Goal: Register for event/course

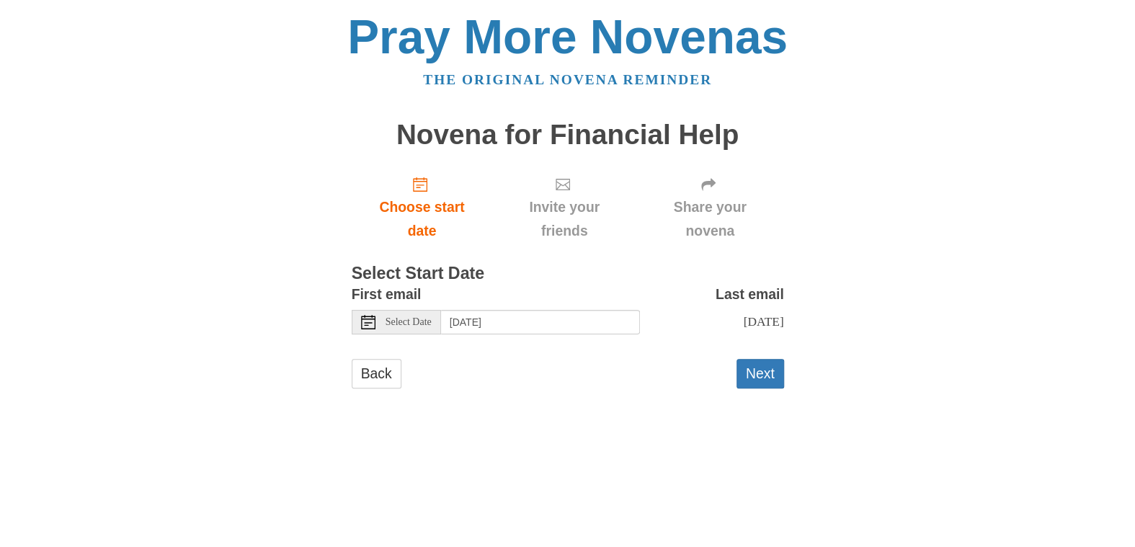
click at [404, 324] on span "Select Date" at bounding box center [409, 322] width 46 height 10
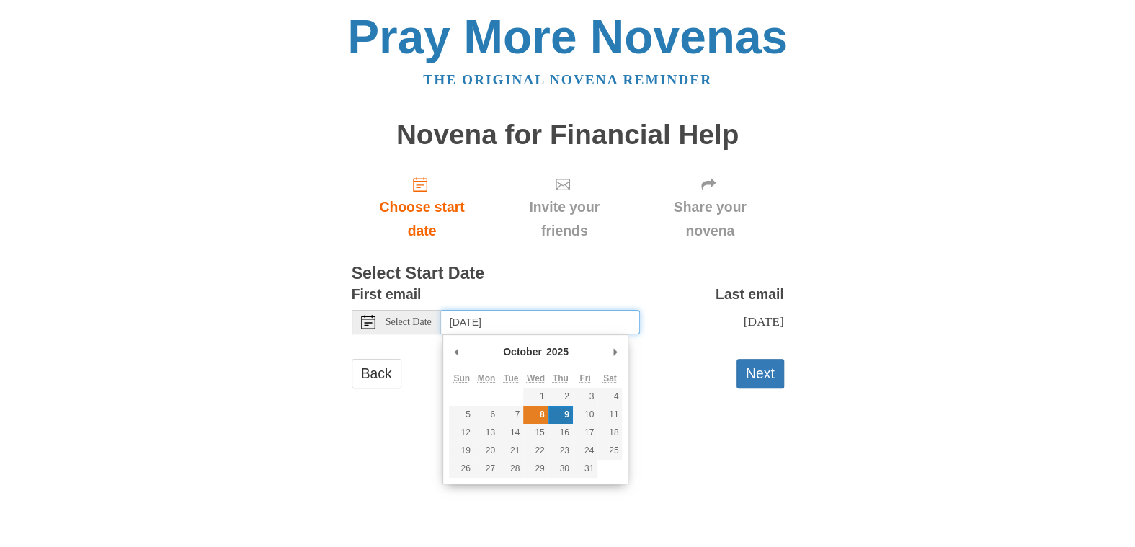
type input "[DATE]"
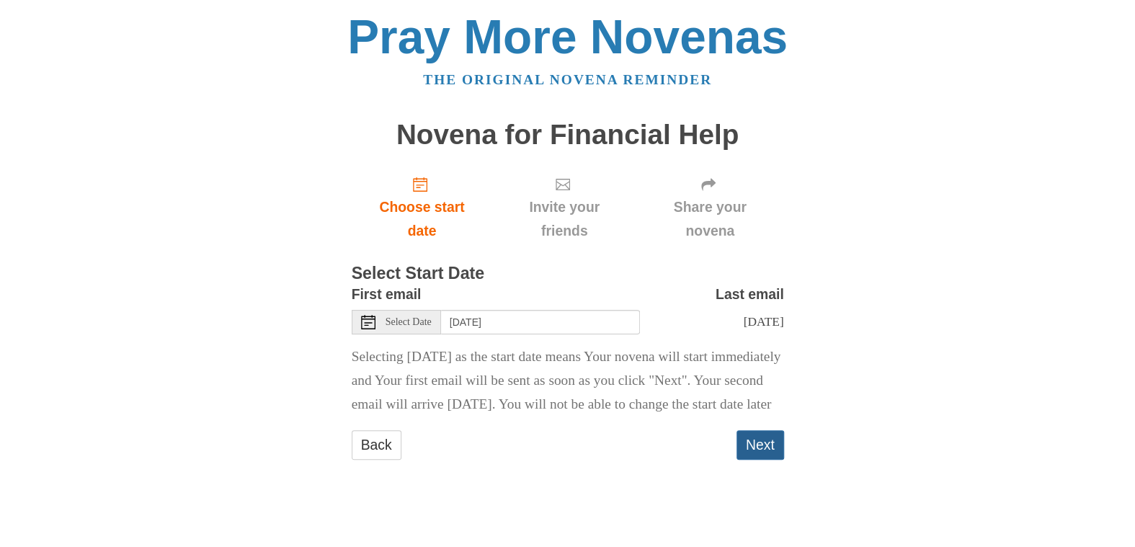
click at [753, 460] on button "Next" at bounding box center [761, 445] width 48 height 30
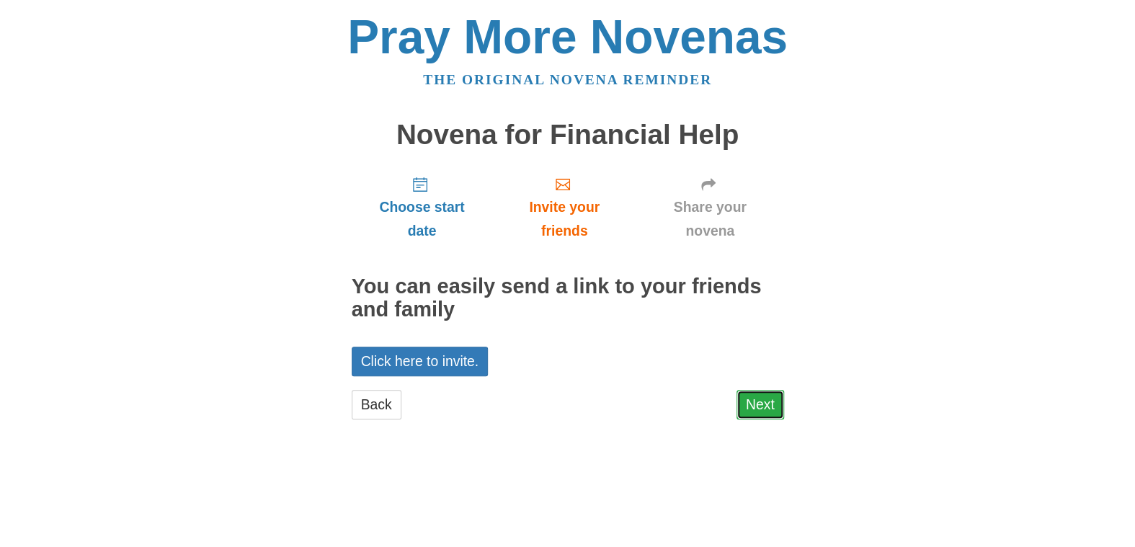
click at [769, 405] on link "Next" at bounding box center [761, 405] width 48 height 30
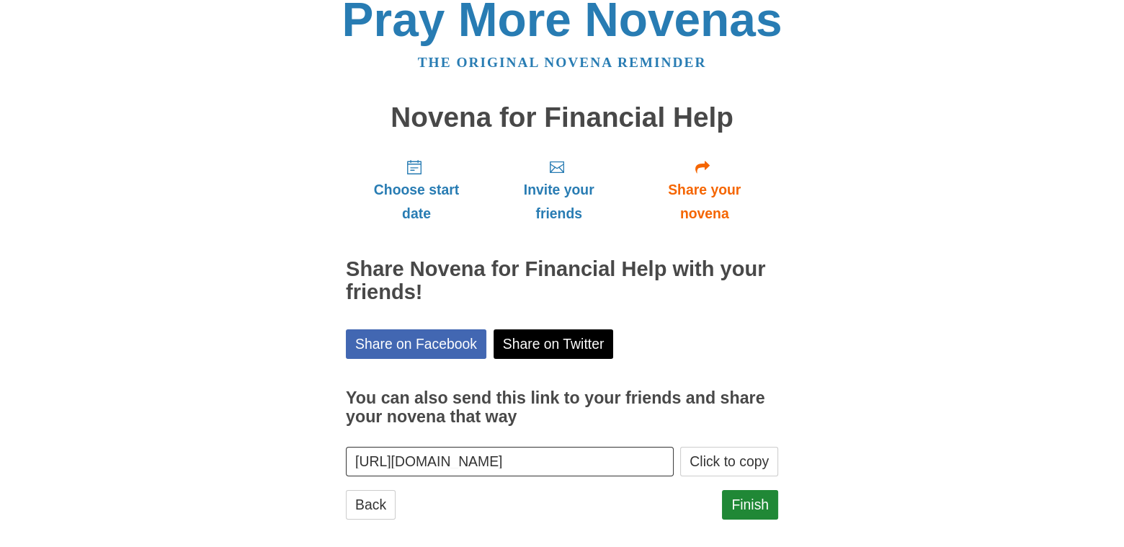
scroll to position [31, 0]
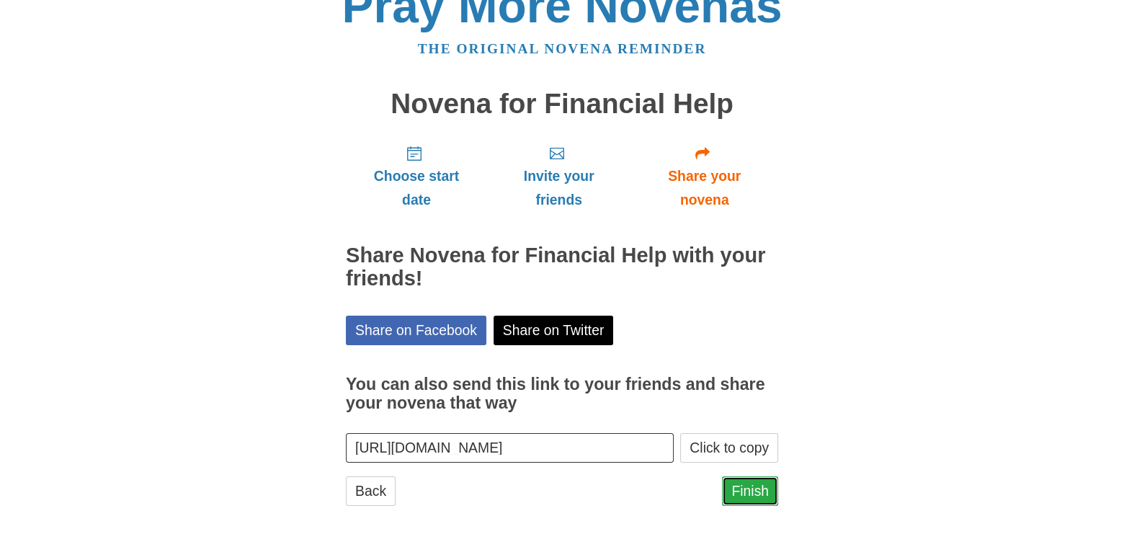
click at [758, 488] on link "Finish" at bounding box center [750, 491] width 56 height 30
